Goal: Transaction & Acquisition: Download file/media

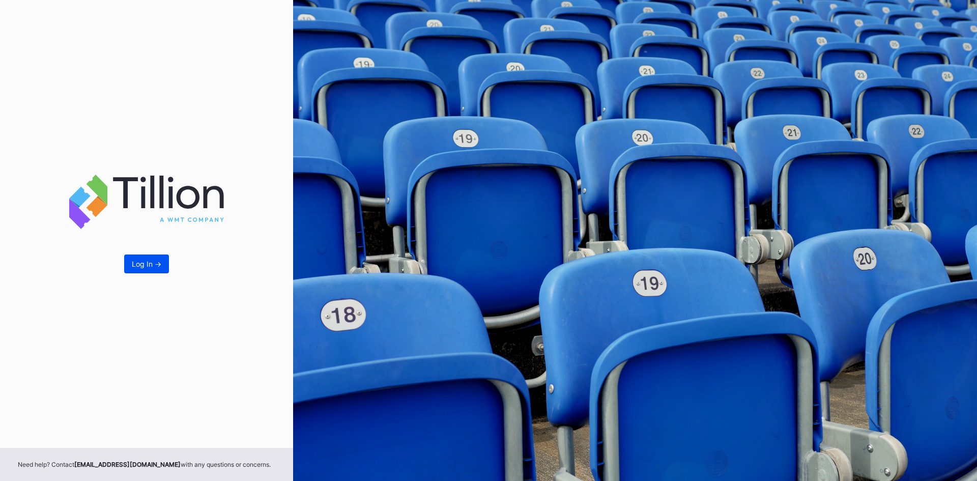
click at [147, 261] on div "Log In ->" at bounding box center [147, 264] width 30 height 9
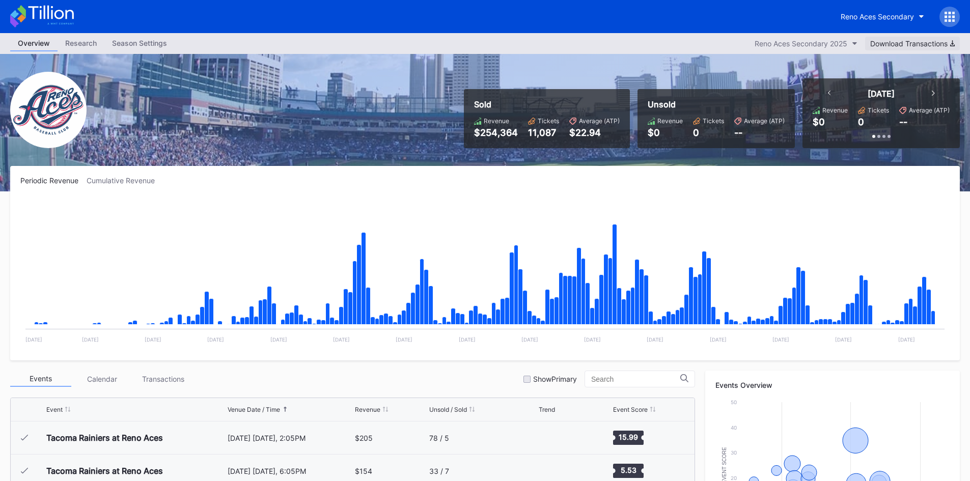
click at [923, 45] on div "Download Transactions" at bounding box center [912, 43] width 84 height 9
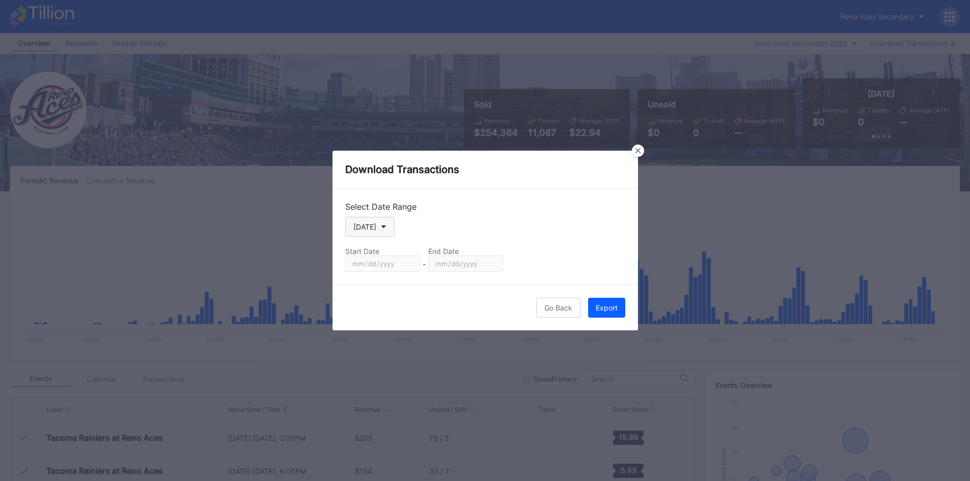
click at [384, 229] on button "[DATE]" at bounding box center [369, 227] width 49 height 20
click at [378, 225] on button "[DATE]" at bounding box center [369, 227] width 49 height 20
click at [365, 348] on div "Custom" at bounding box center [365, 349] width 25 height 9
click at [408, 263] on input "[DATE]" at bounding box center [382, 264] width 75 height 16
type input "[DATE]"
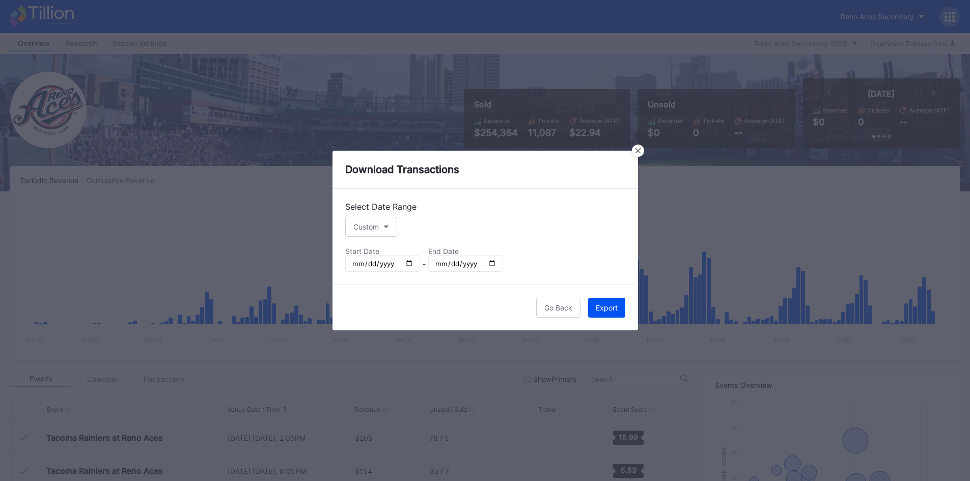
click at [607, 308] on div "Export" at bounding box center [606, 307] width 22 height 9
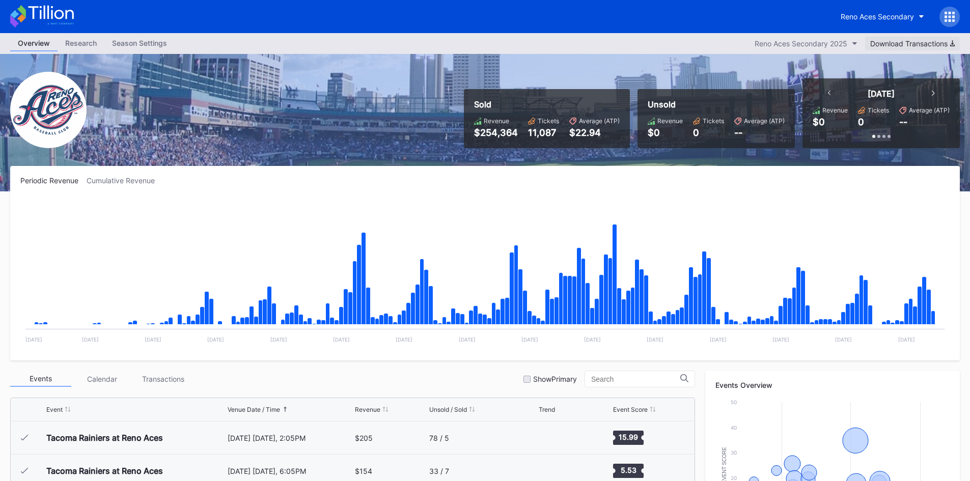
click at [944, 43] on div "Download Transactions" at bounding box center [912, 43] width 84 height 9
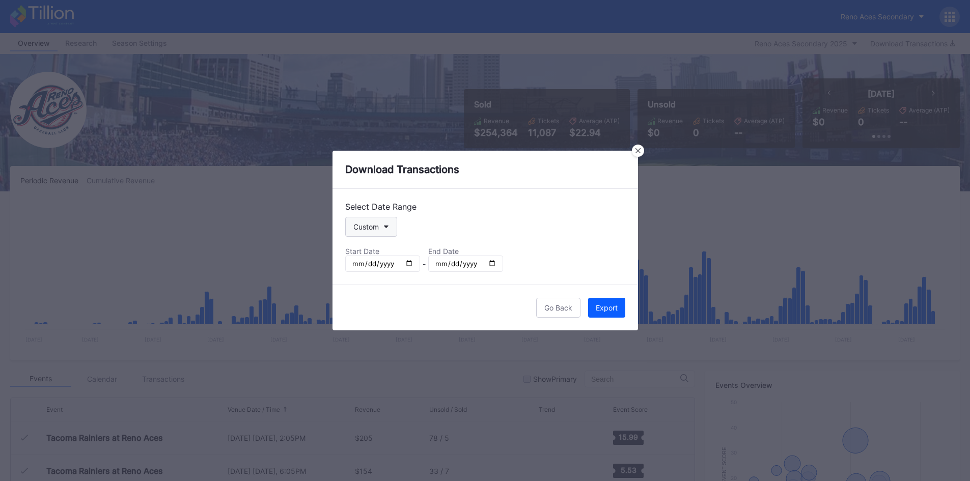
click at [389, 227] on button "Custom" at bounding box center [371, 227] width 52 height 20
click at [375, 352] on div "Custom" at bounding box center [366, 349] width 26 height 9
click at [412, 259] on input "[DATE]" at bounding box center [382, 264] width 75 height 16
click at [409, 262] on input "[DATE]" at bounding box center [382, 264] width 75 height 16
type input "[DATE]"
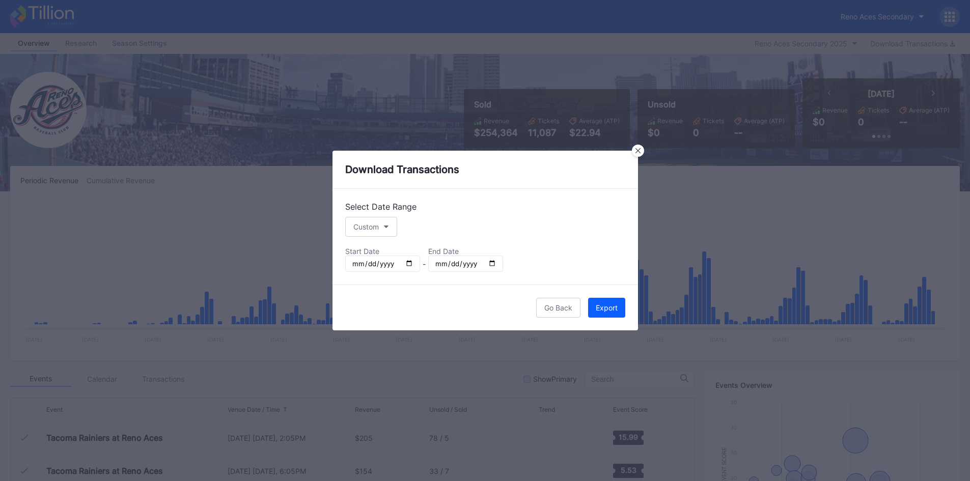
click at [491, 262] on input "[DATE]" at bounding box center [465, 264] width 75 height 16
type input "[DATE]"
click at [607, 307] on div "Export" at bounding box center [606, 307] width 22 height 9
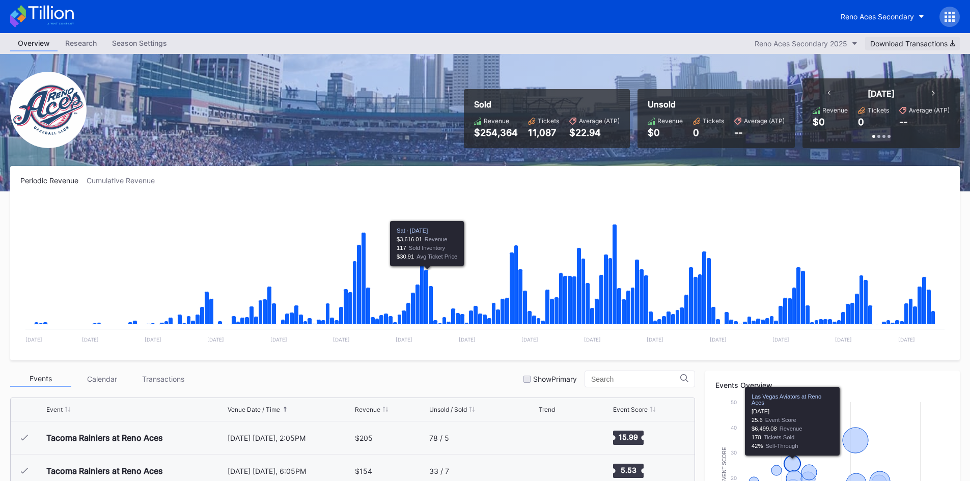
click at [912, 40] on div "Download Transactions" at bounding box center [912, 43] width 84 height 9
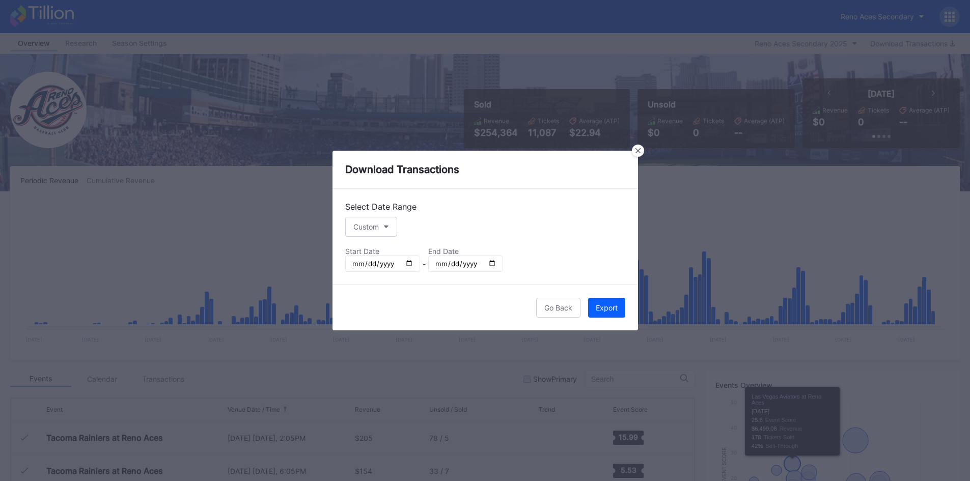
click at [407, 260] on input "[DATE]" at bounding box center [382, 264] width 75 height 16
type input "[DATE]"
click at [603, 308] on div "Export" at bounding box center [606, 307] width 22 height 9
